Goal: Navigation & Orientation: Find specific page/section

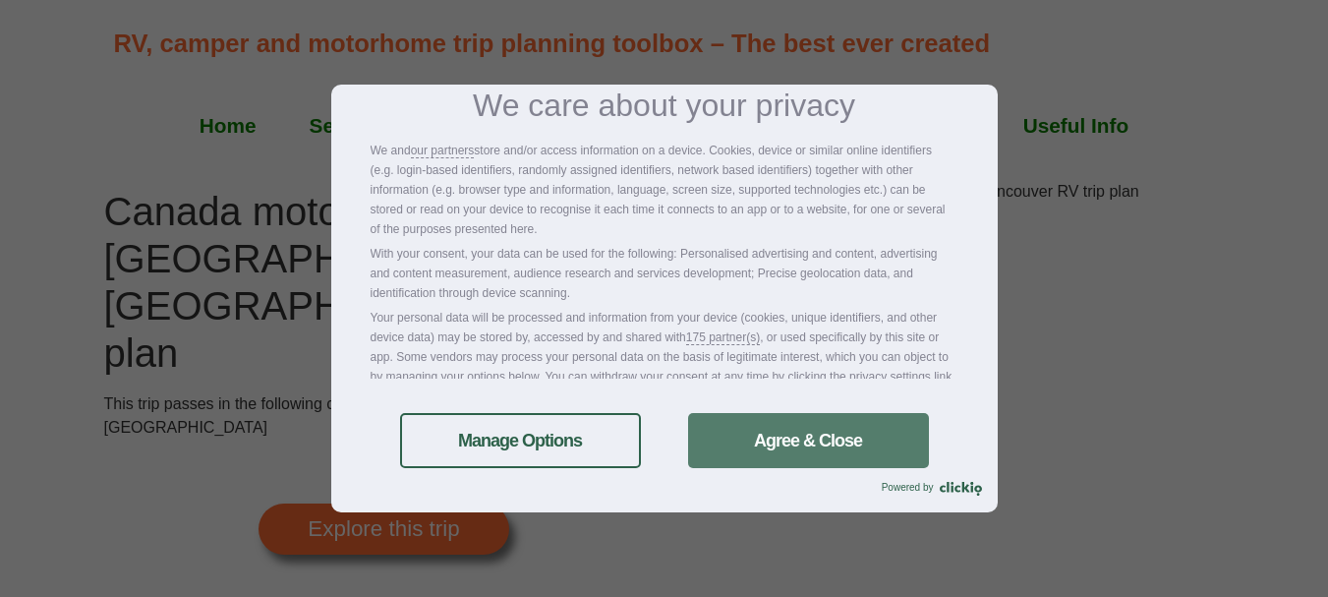
click at [754, 441] on link "Agree & Close" at bounding box center [808, 440] width 241 height 55
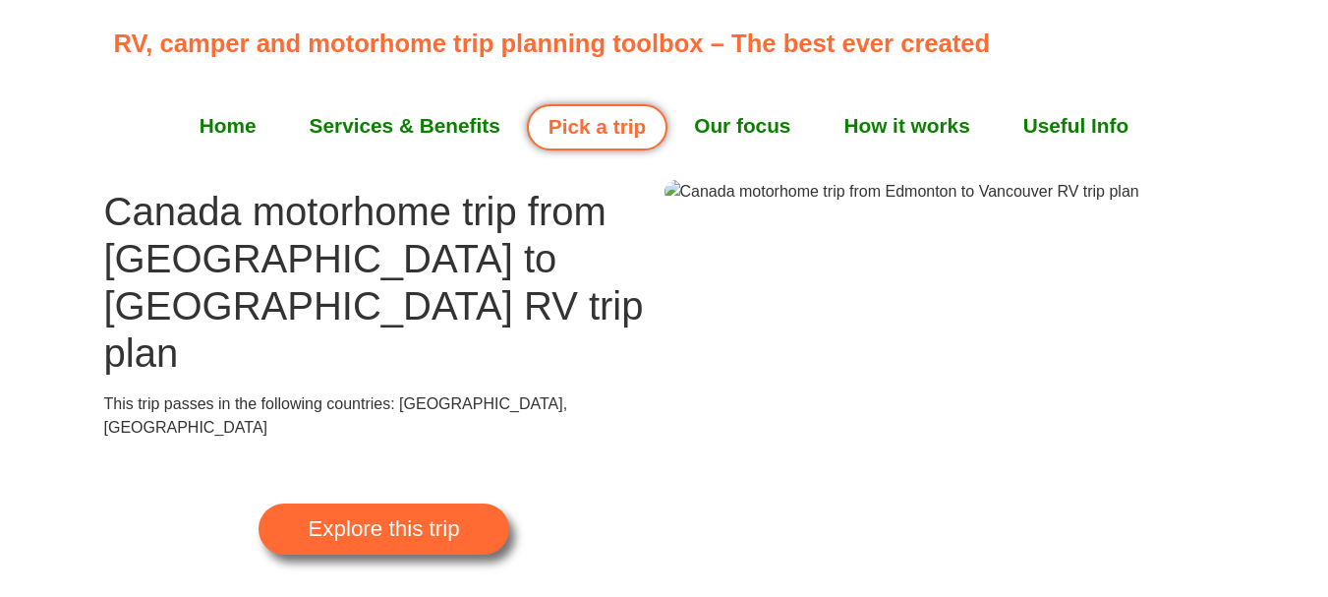
click at [1271, 140] on div at bounding box center [664, 90] width 1328 height 180
click at [963, 203] on img at bounding box center [901, 192] width 475 height 24
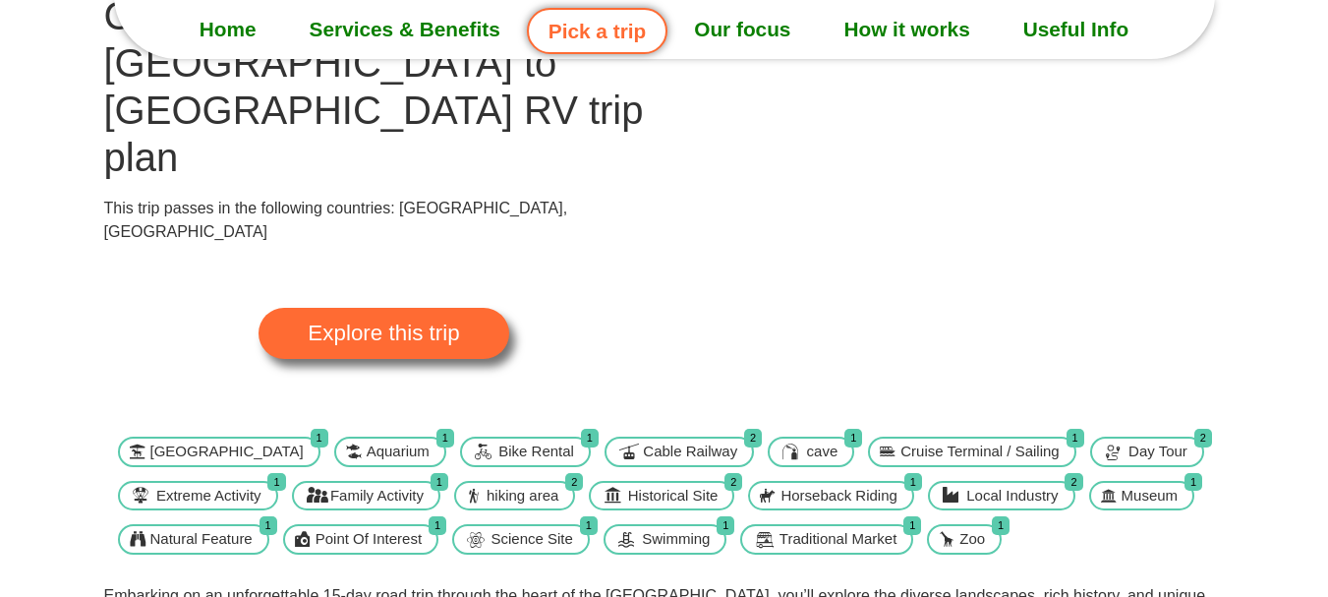
scroll to position [98, 0]
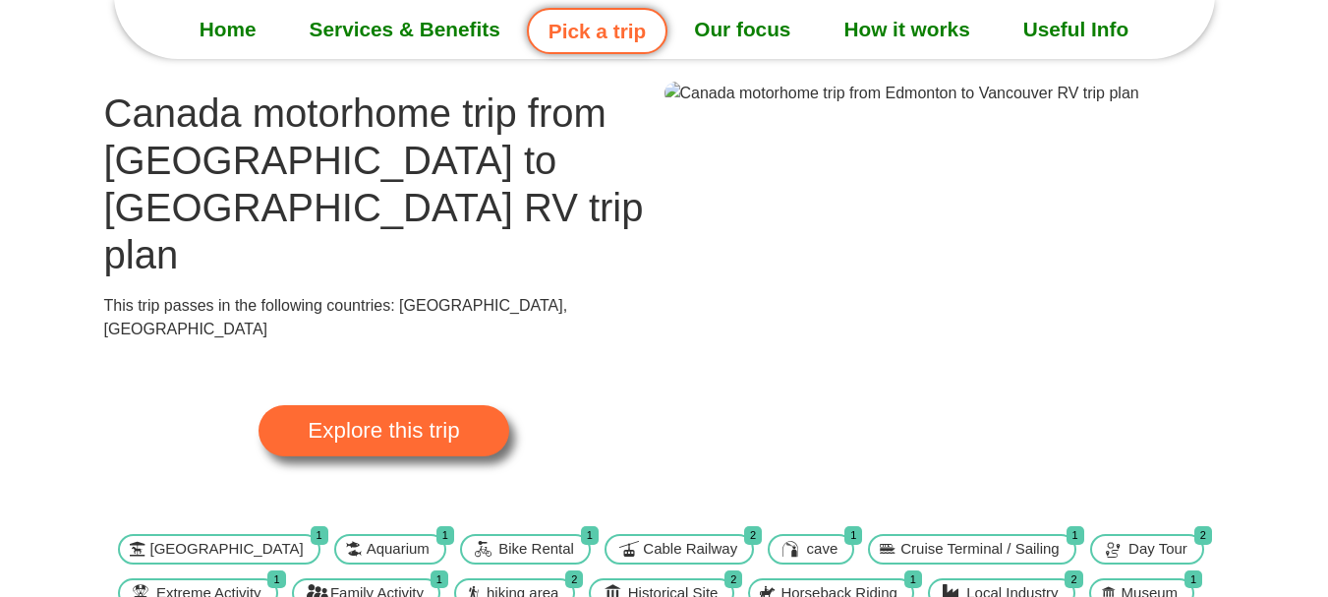
click at [1044, 105] on img at bounding box center [901, 94] width 475 height 24
click at [449, 420] on span "Explore this trip" at bounding box center [383, 431] width 151 height 22
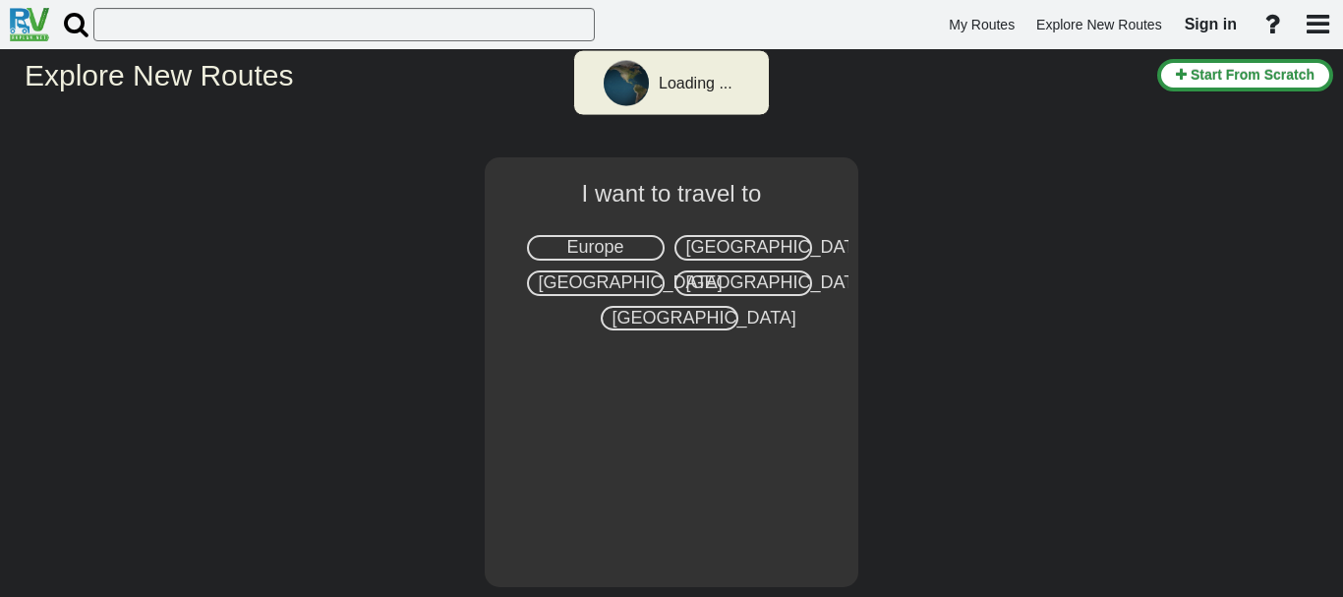
select select "number:8"
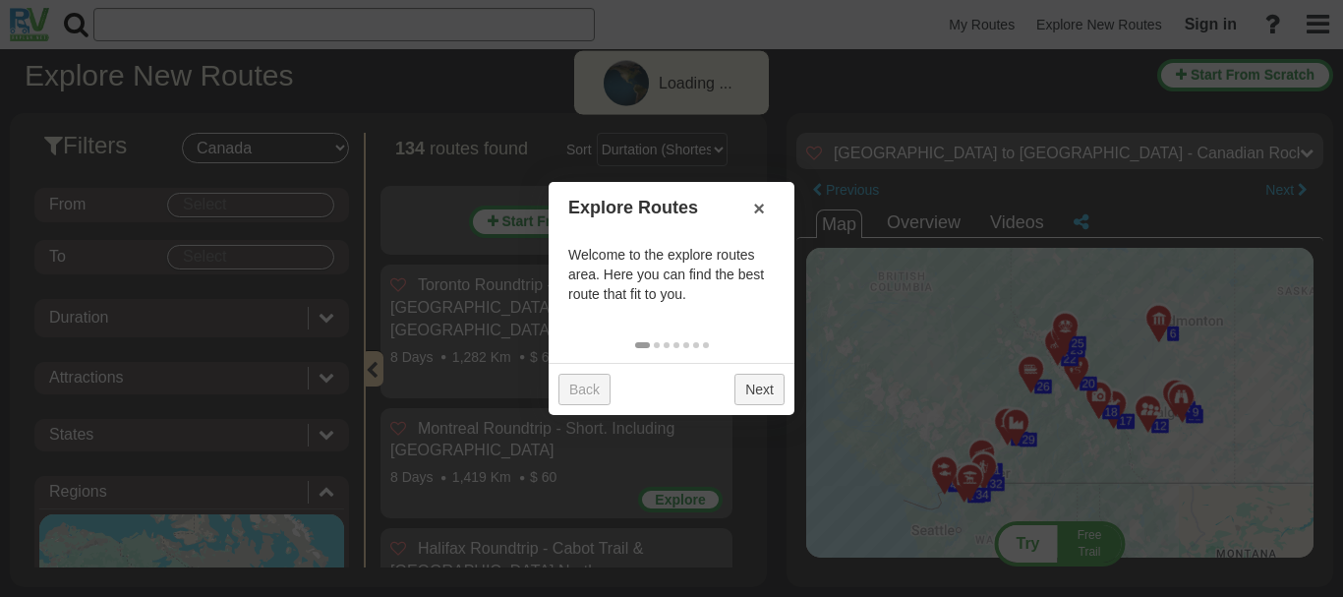
scroll to position [4674, 0]
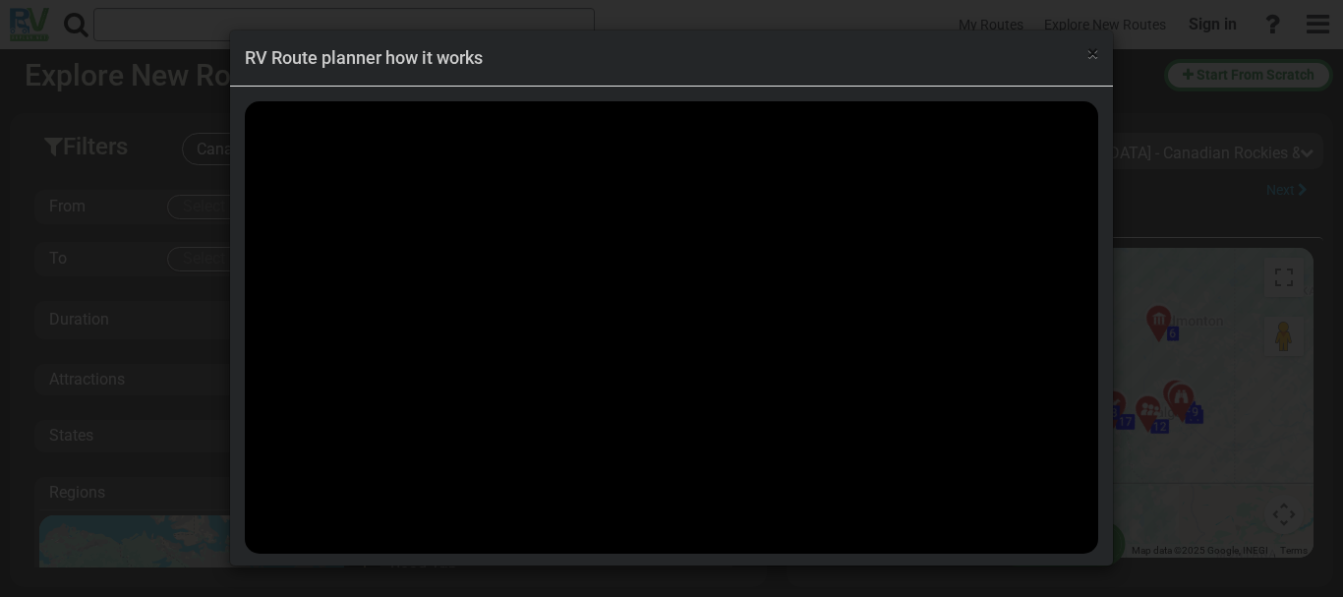
click at [1089, 59] on span "×" at bounding box center [1092, 53] width 11 height 24
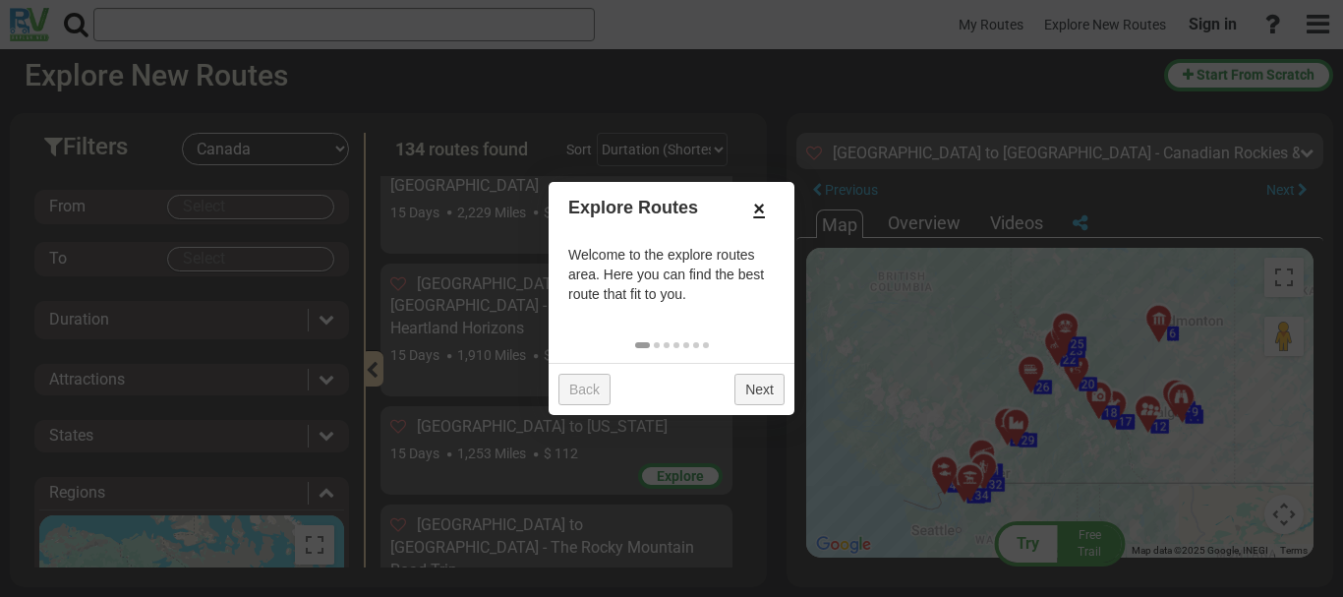
click at [758, 213] on link "×" at bounding box center [758, 208] width 31 height 33
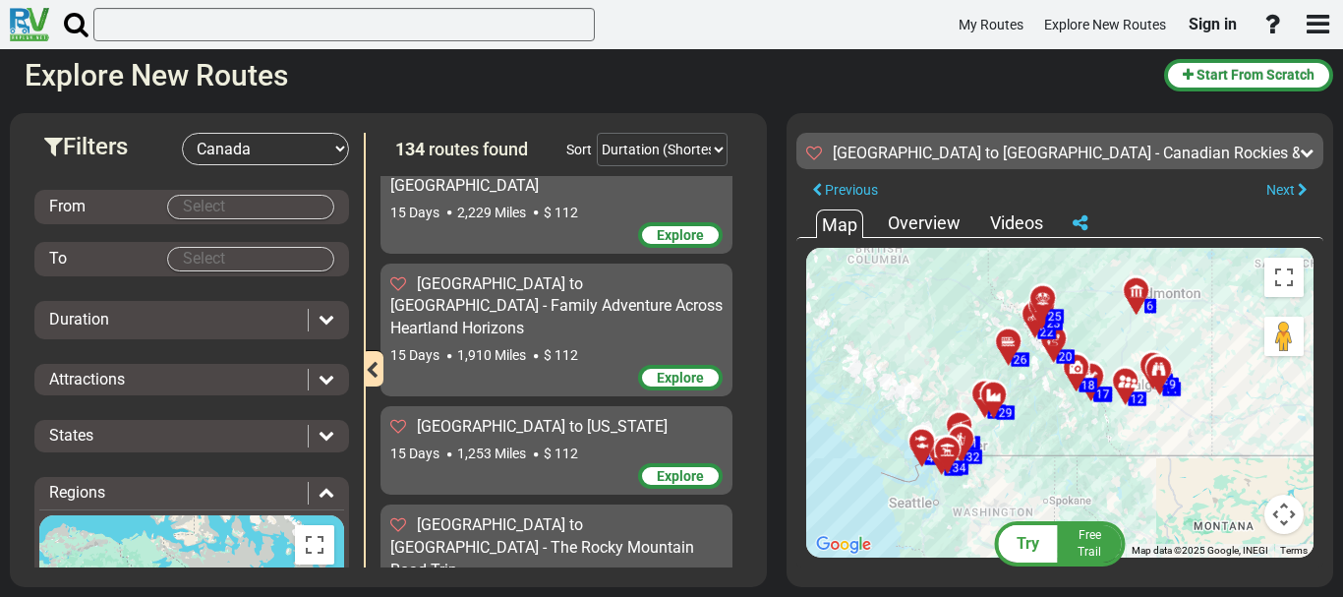
drag, startPoint x: 936, startPoint y: 420, endPoint x: 913, endPoint y: 399, distance: 30.6
click at [913, 399] on div "To activate drag with keyboard, press Alt + Enter. Once in keyboard drag state,…" at bounding box center [1059, 403] width 507 height 310
